Goal: Information Seeking & Learning: Understand process/instructions

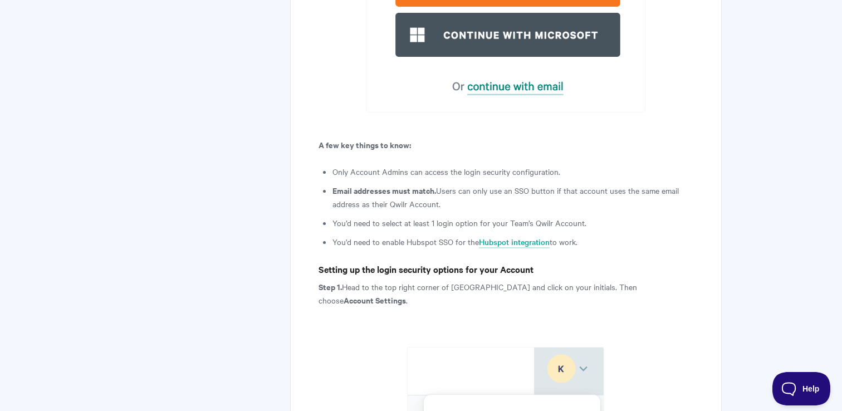
scroll to position [1383, 0]
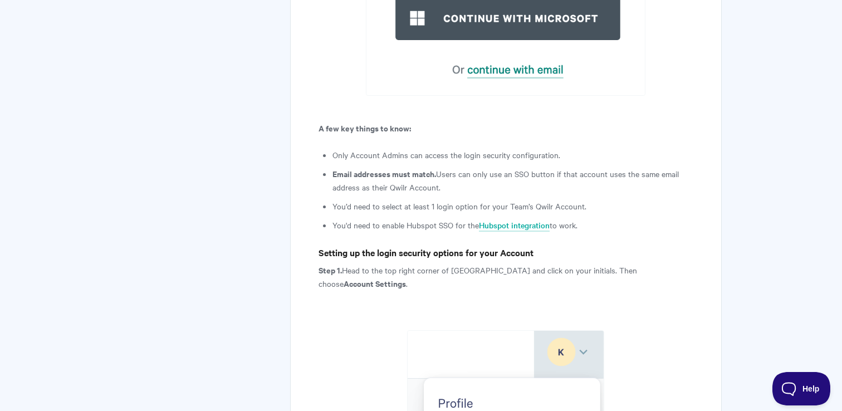
scroll to position [1223, 0]
click at [506, 163] on ul "Only Account Admins can access the login security configuration. Email addresse…" at bounding box center [513, 190] width 361 height 84
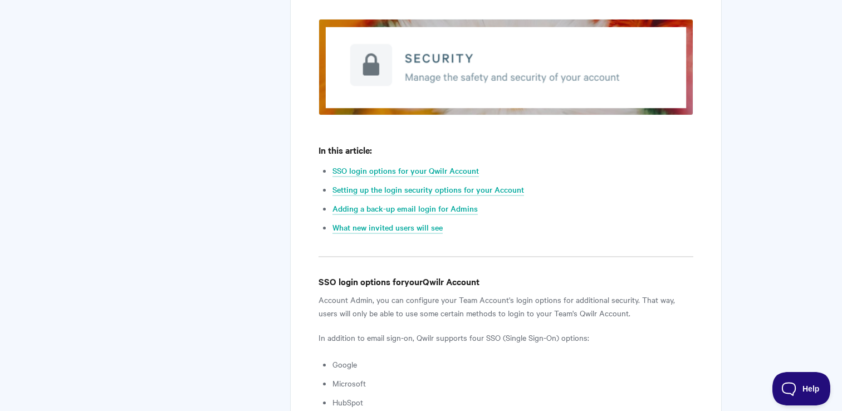
scroll to position [452, 0]
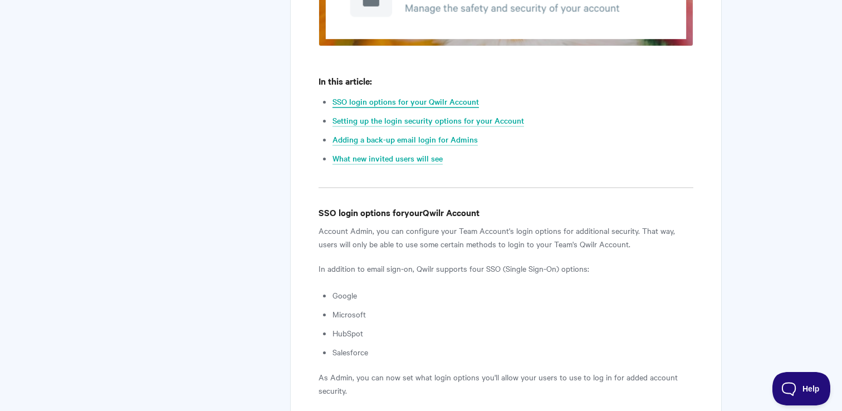
click at [376, 97] on link "SSO login options for your Qwilr Account" at bounding box center [406, 102] width 147 height 12
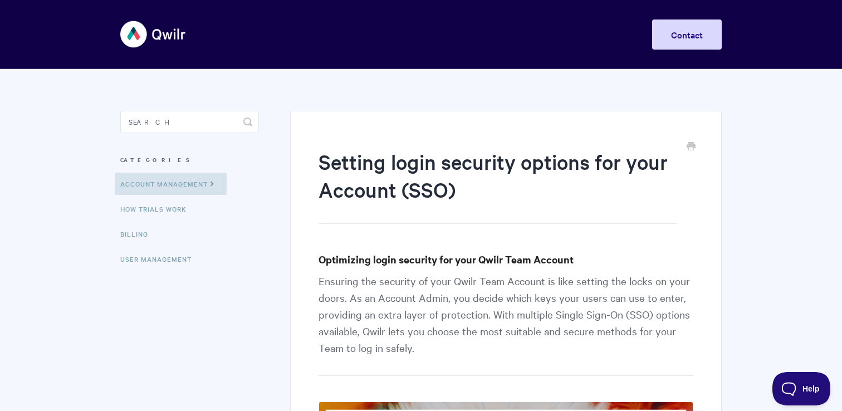
scroll to position [452, 0]
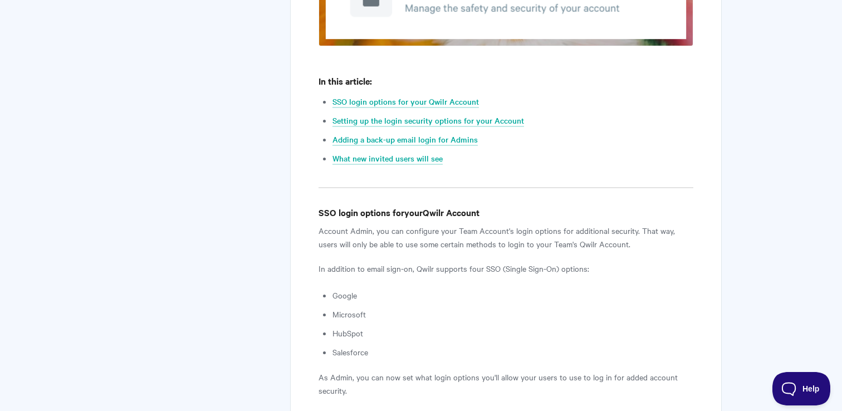
click at [524, 228] on p "Account Admin, you can configure your Team Account's login options for addition…" at bounding box center [506, 237] width 375 height 27
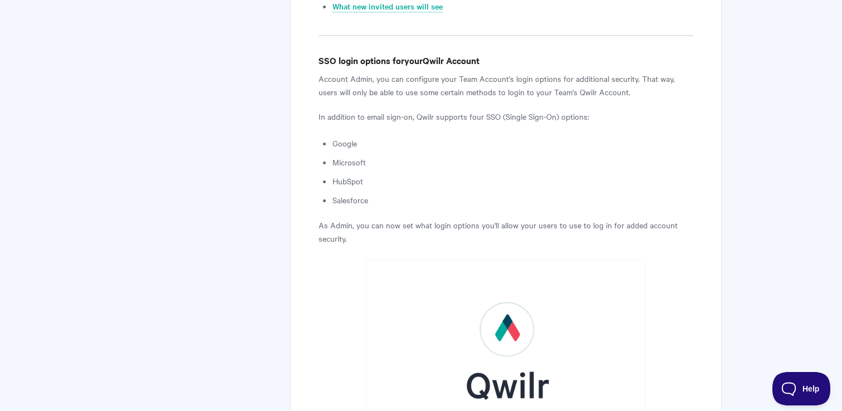
scroll to position [619, 0]
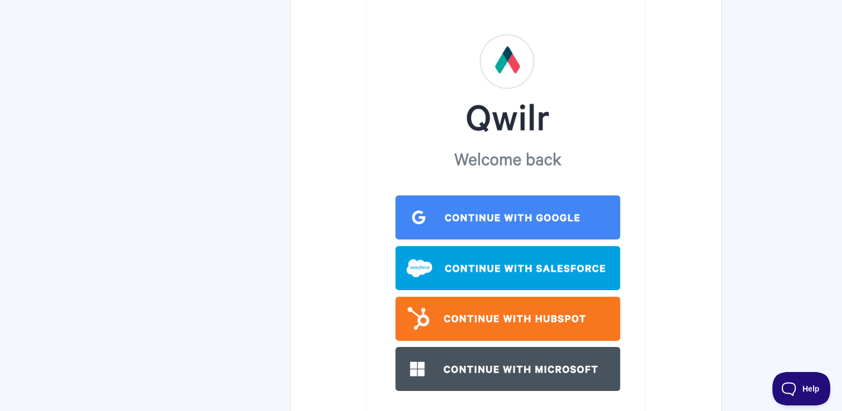
scroll to position [733, 0]
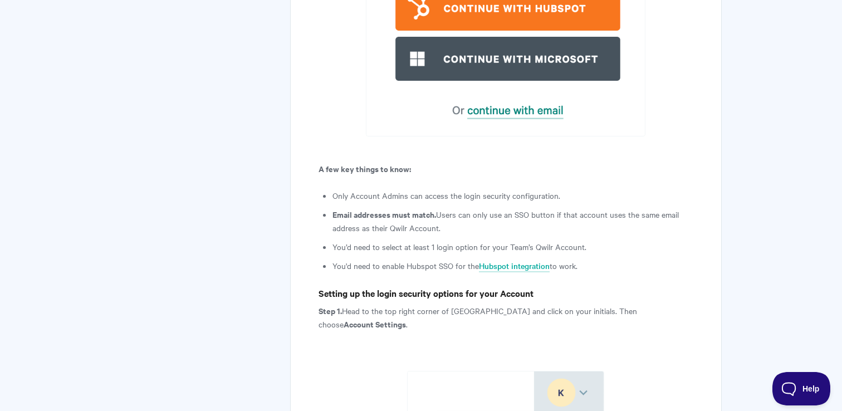
scroll to position [1184, 0]
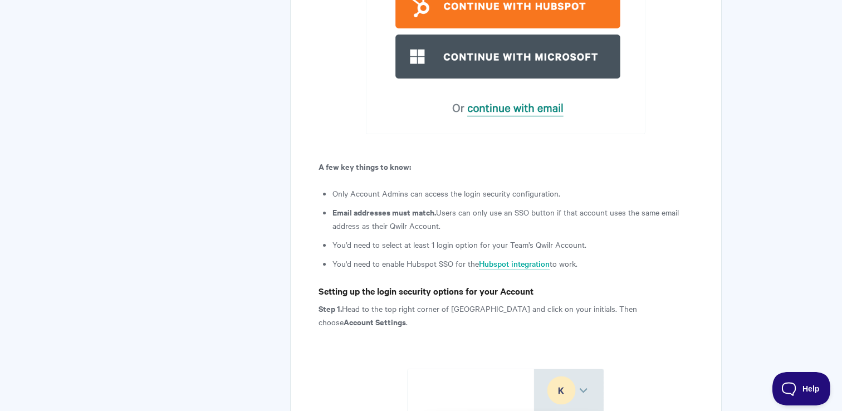
click at [379, 223] on li "Email addresses must match. Users can only use an SSO button if that account us…" at bounding box center [513, 219] width 361 height 27
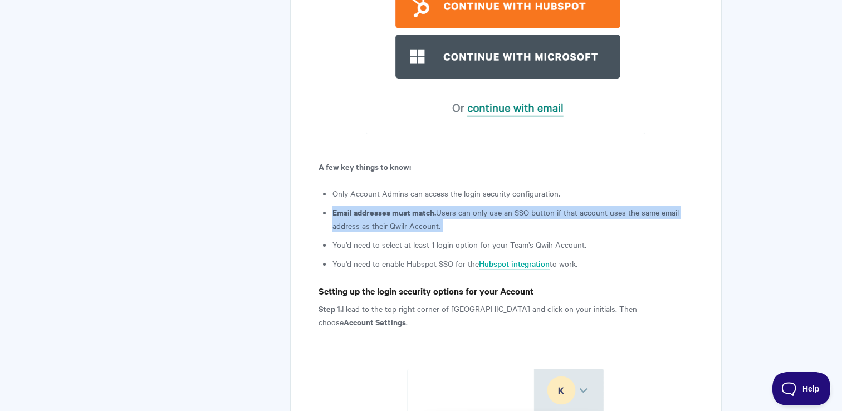
click at [379, 223] on li "Email addresses must match. Users can only use an SSO button if that account us…" at bounding box center [513, 219] width 361 height 27
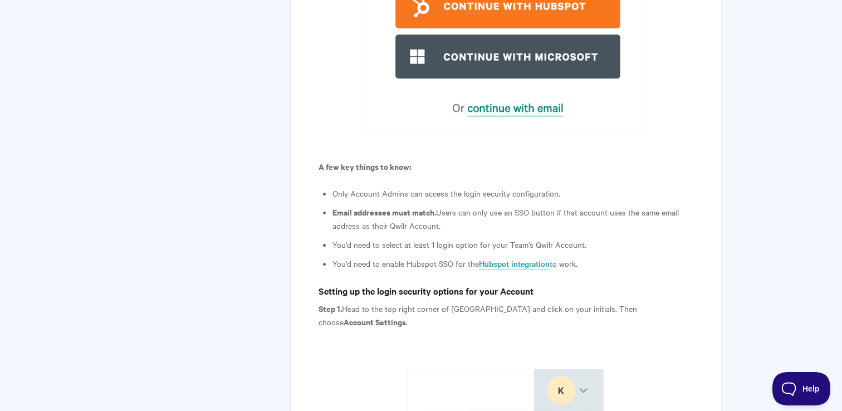
click at [357, 194] on li "Only Account Admins can access the login security configuration." at bounding box center [513, 193] width 361 height 13
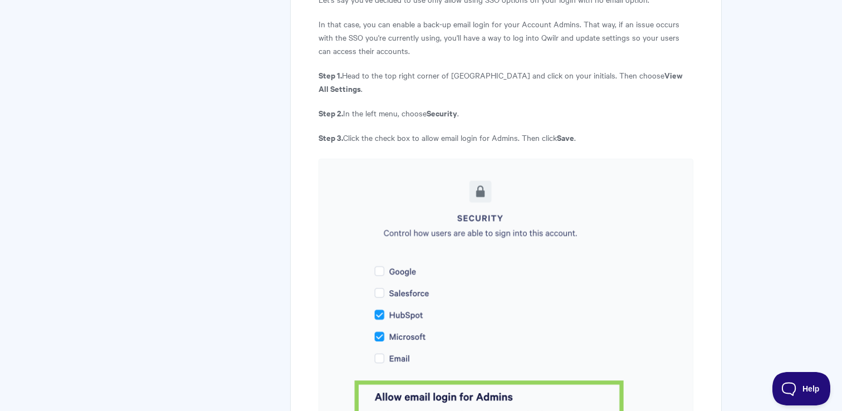
scroll to position [2775, 0]
